Goal: Navigation & Orientation: Find specific page/section

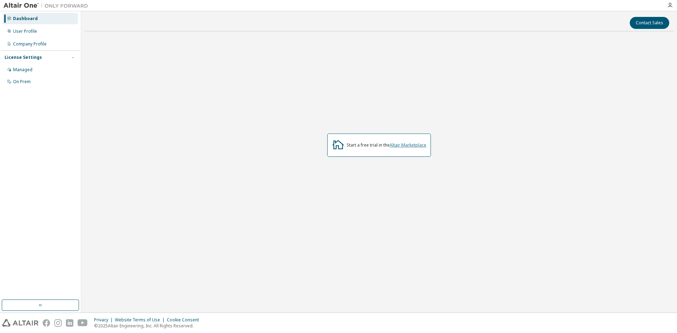
click at [420, 145] on link "Altair Marketplace" at bounding box center [408, 145] width 37 height 6
